Goal: Task Accomplishment & Management: Manage account settings

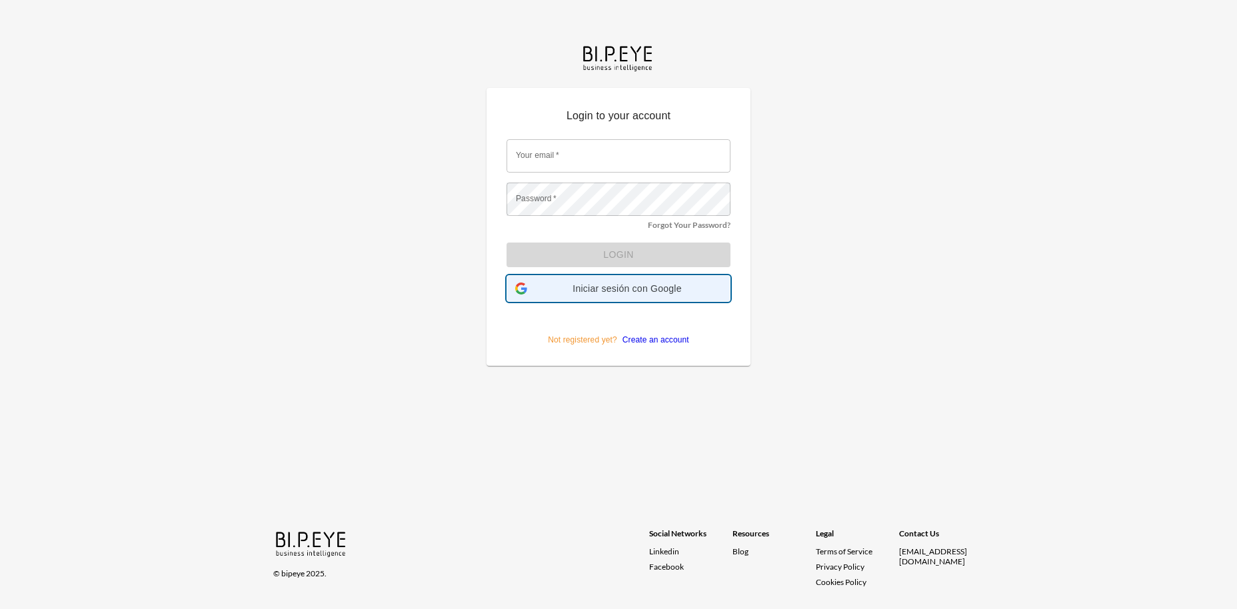
click at [633, 290] on span "Iniciar sesión con Google" at bounding box center [626, 288] width 189 height 11
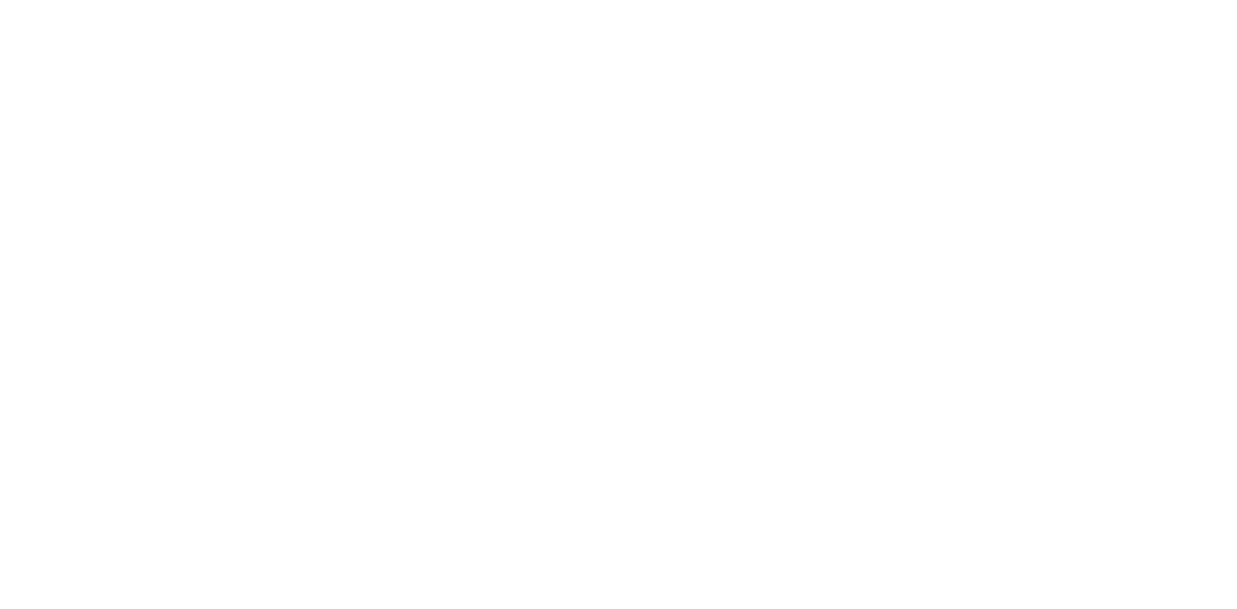
click at [849, 73] on div at bounding box center [618, 304] width 1237 height 609
